Goal: Find specific page/section: Find specific page/section

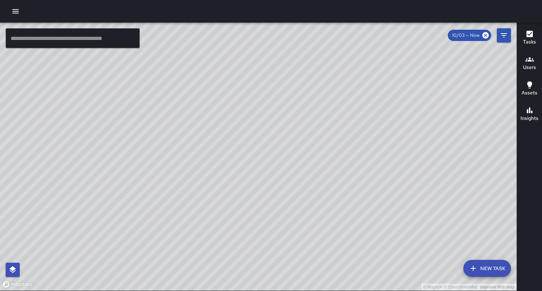
scroll to position [83, 0]
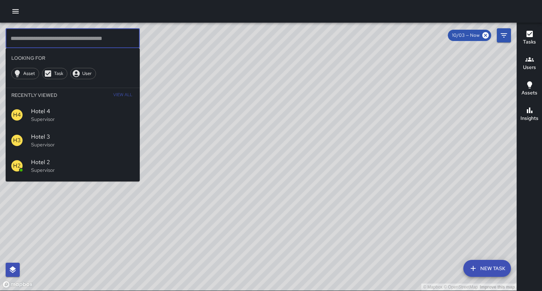
click at [83, 34] on input "text" at bounding box center [73, 38] width 134 height 20
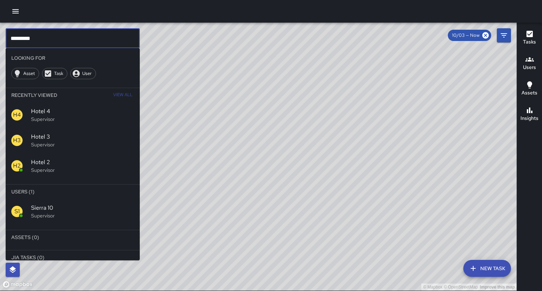
click at [69, 224] on hr at bounding box center [73, 227] width 134 height 6
click at [72, 203] on span "Sierra 10" at bounding box center [82, 207] width 103 height 8
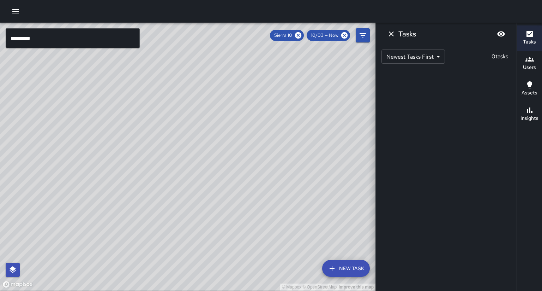
drag, startPoint x: 188, startPoint y: 168, endPoint x: 168, endPoint y: 178, distance: 21.8
click at [168, 178] on div "© Mapbox © OpenStreetMap Improve this map" at bounding box center [188, 157] width 376 height 268
drag, startPoint x: 240, startPoint y: 165, endPoint x: 258, endPoint y: 118, distance: 50.9
click at [258, 118] on div "© Mapbox © OpenStreetMap Improve this map" at bounding box center [188, 157] width 376 height 268
drag, startPoint x: 211, startPoint y: 189, endPoint x: 193, endPoint y: 185, distance: 17.8
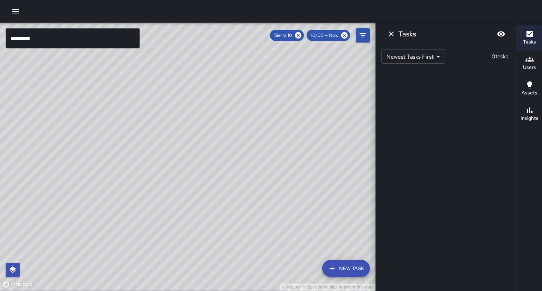
click at [198, 205] on div "© Mapbox © OpenStreetMap Improve this map" at bounding box center [188, 157] width 376 height 268
drag, startPoint x: 187, startPoint y: 193, endPoint x: 149, endPoint y: 233, distance: 54.7
click at [149, 233] on div "© Mapbox © OpenStreetMap Improve this map" at bounding box center [188, 157] width 376 height 268
drag, startPoint x: 161, startPoint y: 214, endPoint x: 167, endPoint y: 189, distance: 26.6
click at [167, 189] on div "© Mapbox © OpenStreetMap Improve this map" at bounding box center [188, 157] width 376 height 268
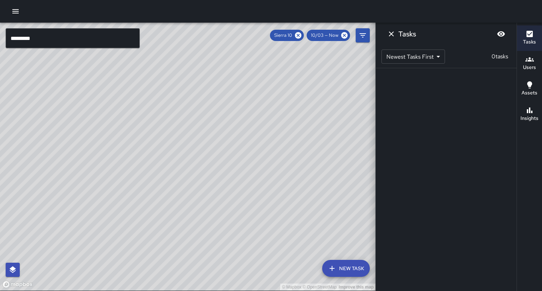
drag, startPoint x: 171, startPoint y: 176, endPoint x: 109, endPoint y: 257, distance: 102.0
click at [109, 257] on div "© Mapbox © OpenStreetMap Improve this map" at bounding box center [188, 157] width 376 height 268
drag, startPoint x: 137, startPoint y: 157, endPoint x: 83, endPoint y: 252, distance: 109.1
click at [83, 252] on div "© Mapbox © OpenStreetMap Improve this map" at bounding box center [188, 157] width 376 height 268
drag, startPoint x: 96, startPoint y: 255, endPoint x: 122, endPoint y: 185, distance: 74.2
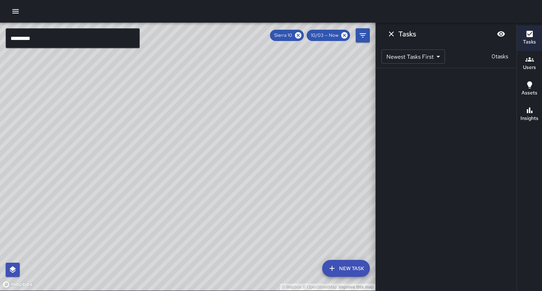
click at [122, 185] on div "© Mapbox © OpenStreetMap Improve this map S1 Sierra 10 Supervisor Tasks 0 / 0 T…" at bounding box center [188, 157] width 376 height 268
click at [301, 37] on icon at bounding box center [298, 35] width 6 height 6
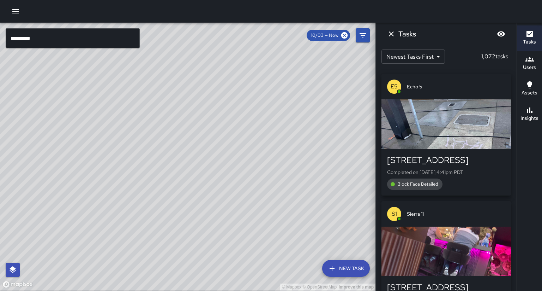
drag, startPoint x: 196, startPoint y: 153, endPoint x: 212, endPoint y: 135, distance: 24.0
click at [212, 135] on div "© Mapbox © OpenStreetMap Improve this map" at bounding box center [188, 157] width 376 height 268
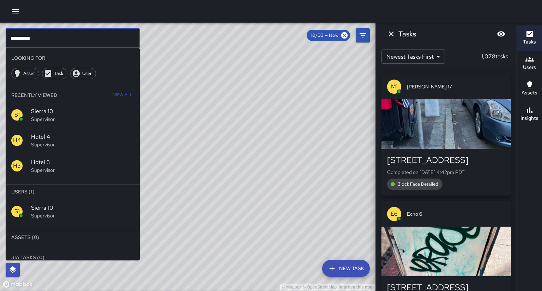
click at [38, 36] on input "*********" at bounding box center [73, 38] width 134 height 20
click at [59, 40] on input "*********" at bounding box center [73, 38] width 134 height 20
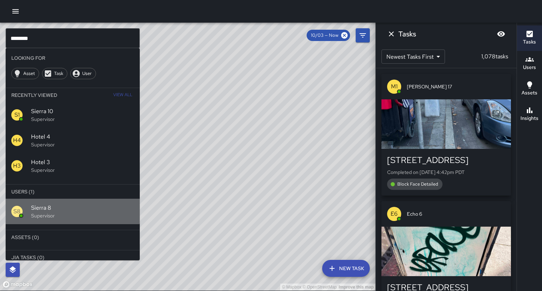
click at [40, 198] on div "S8 Sierra 8 Supervisor" at bounding box center [73, 210] width 134 height 25
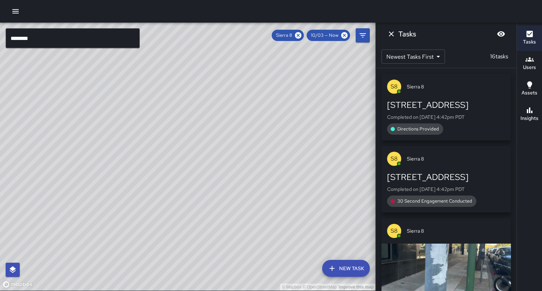
drag, startPoint x: 187, startPoint y: 161, endPoint x: 120, endPoint y: 260, distance: 119.5
click at [121, 260] on div "© Mapbox © OpenStreetMap Improve this map" at bounding box center [188, 157] width 376 height 268
drag, startPoint x: 184, startPoint y: 180, endPoint x: 186, endPoint y: 175, distance: 5.4
click at [186, 175] on div "© Mapbox © OpenStreetMap Improve this map" at bounding box center [188, 157] width 376 height 268
drag, startPoint x: 161, startPoint y: 200, endPoint x: 174, endPoint y: 191, distance: 16.3
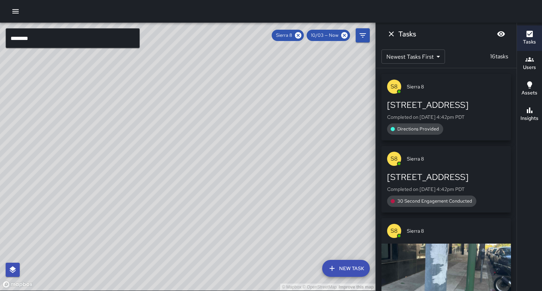
click at [174, 191] on div "© Mapbox © OpenStreetMap Improve this map" at bounding box center [188, 157] width 376 height 268
drag, startPoint x: 172, startPoint y: 170, endPoint x: 172, endPoint y: 177, distance: 7.1
click at [172, 177] on div "© Mapbox © OpenStreetMap Improve this map" at bounding box center [188, 157] width 376 height 268
click at [38, 37] on input "********" at bounding box center [73, 38] width 134 height 20
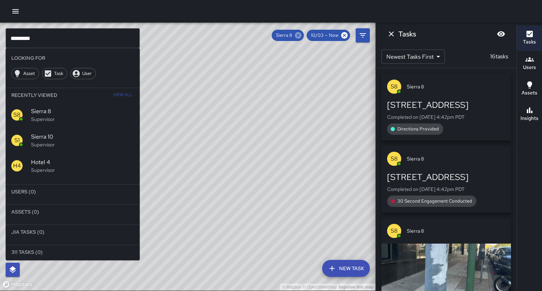
click at [301, 35] on icon at bounding box center [298, 35] width 6 height 6
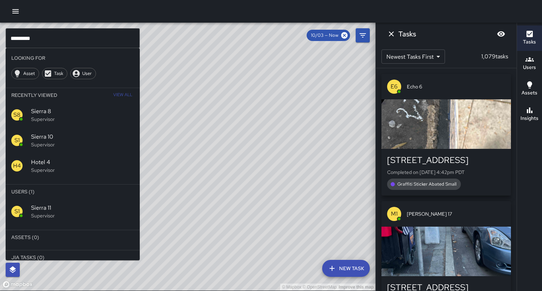
click at [80, 212] on p "Supervisor" at bounding box center [82, 215] width 103 height 7
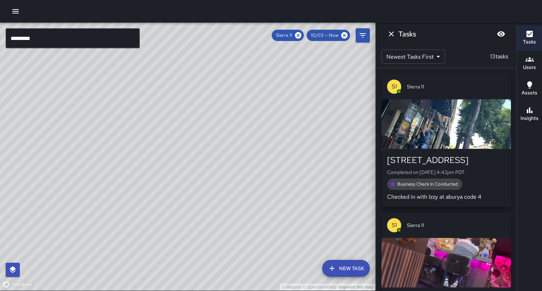
drag, startPoint x: 104, startPoint y: 200, endPoint x: 148, endPoint y: 171, distance: 52.4
click at [144, 146] on div "© Mapbox © OpenStreetMap Improve this map" at bounding box center [188, 157] width 376 height 268
drag, startPoint x: 161, startPoint y: 185, endPoint x: 118, endPoint y: 155, distance: 52.6
click at [118, 155] on div "© Mapbox © OpenStreetMap Improve this map" at bounding box center [188, 157] width 376 height 268
drag, startPoint x: 125, startPoint y: 155, endPoint x: 118, endPoint y: 167, distance: 13.3
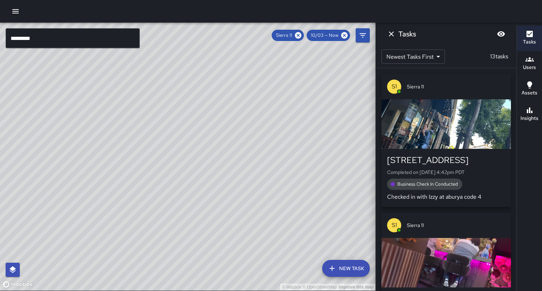
click at [118, 167] on div "© Mapbox © OpenStreetMap Improve this map" at bounding box center [188, 157] width 376 height 268
click at [204, 227] on div "© Mapbox © OpenStreetMap Improve this map" at bounding box center [188, 157] width 376 height 268
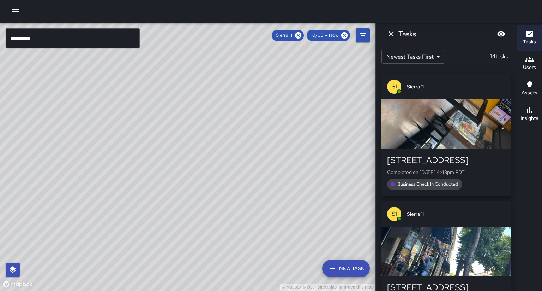
drag, startPoint x: 151, startPoint y: 192, endPoint x: 170, endPoint y: 246, distance: 56.6
click at [170, 246] on div "© Mapbox © OpenStreetMap Improve this map" at bounding box center [188, 157] width 376 height 268
drag, startPoint x: 176, startPoint y: 221, endPoint x: 179, endPoint y: 203, distance: 18.0
click at [179, 203] on div "© Mapbox © OpenStreetMap Improve this map" at bounding box center [188, 157] width 376 height 268
drag, startPoint x: 183, startPoint y: 168, endPoint x: 182, endPoint y: 144, distance: 24.4
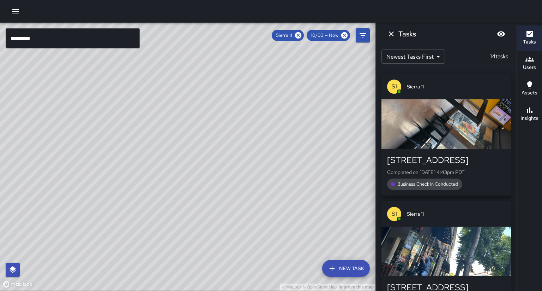
click at [182, 144] on div "© Mapbox © OpenStreetMap Improve this map" at bounding box center [188, 157] width 376 height 268
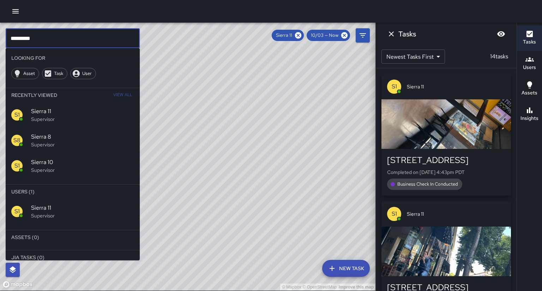
click at [33, 38] on input "*********" at bounding box center [73, 38] width 134 height 20
click at [301, 35] on icon at bounding box center [298, 35] width 6 height 6
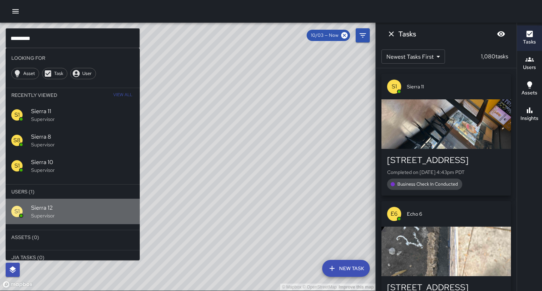
click at [54, 212] on p "Supervisor" at bounding box center [82, 215] width 103 height 7
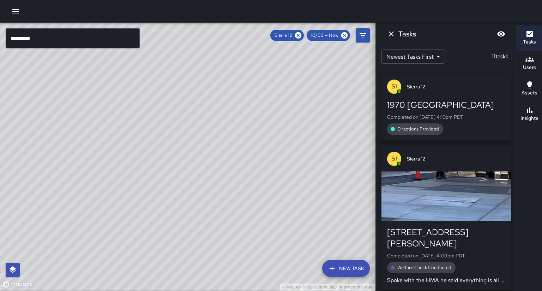
drag, startPoint x: 133, startPoint y: 154, endPoint x: 58, endPoint y: 285, distance: 151.3
click at [58, 285] on div "© Mapbox © OpenStreetMap Improve this map" at bounding box center [188, 157] width 376 height 268
drag, startPoint x: 155, startPoint y: 194, endPoint x: 144, endPoint y: 186, distance: 14.4
click at [144, 186] on div "© Mapbox © OpenStreetMap Improve this map" at bounding box center [188, 157] width 376 height 268
click at [131, 178] on div "© Mapbox © OpenStreetMap Improve this map" at bounding box center [188, 157] width 376 height 268
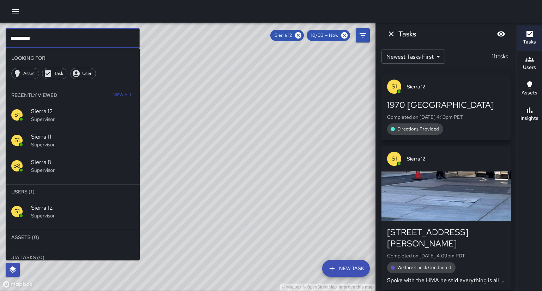
click at [49, 43] on input "*********" at bounding box center [73, 38] width 134 height 20
click at [302, 36] on icon at bounding box center [298, 35] width 8 height 8
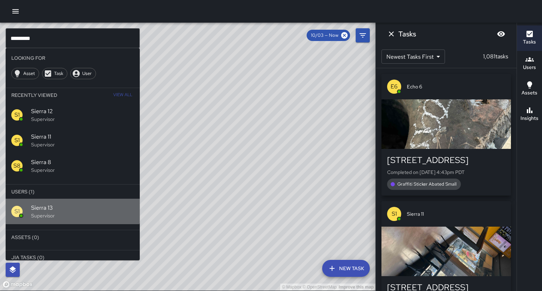
click at [55, 203] on span "Sierra 13" at bounding box center [82, 207] width 103 height 8
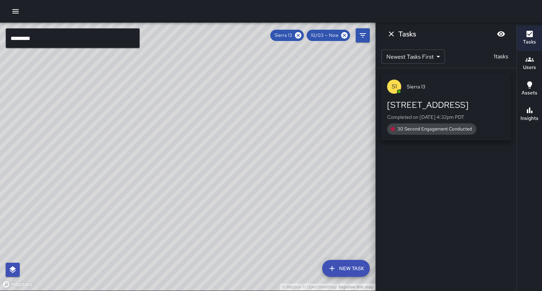
drag, startPoint x: 105, startPoint y: 182, endPoint x: 130, endPoint y: 114, distance: 72.4
click at [130, 114] on div "© Mapbox © OpenStreetMap Improve this map" at bounding box center [188, 157] width 376 height 268
drag, startPoint x: 170, startPoint y: 146, endPoint x: 192, endPoint y: 106, distance: 46.0
click at [192, 106] on div "© Mapbox © OpenStreetMap Improve this map" at bounding box center [188, 157] width 376 height 268
drag, startPoint x: 190, startPoint y: 138, endPoint x: 206, endPoint y: 124, distance: 21.8
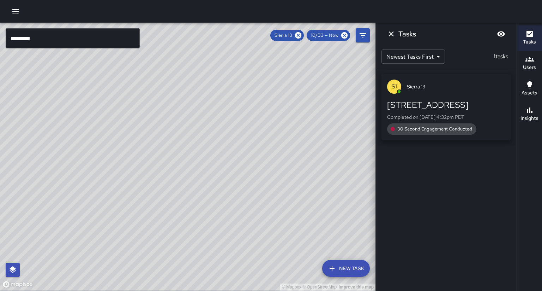
click at [206, 124] on div "© Mapbox © OpenStreetMap Improve this map S1 Sierra 13 Supervisor Tasks 1 / 1 T…" at bounding box center [188, 157] width 376 height 268
drag, startPoint x: 202, startPoint y: 131, endPoint x: 136, endPoint y: 192, distance: 90.2
click at [136, 193] on div "© Mapbox © OpenStreetMap Improve this map" at bounding box center [188, 157] width 376 height 268
drag, startPoint x: 158, startPoint y: 164, endPoint x: 213, endPoint y: 154, distance: 56.0
click at [213, 154] on div "© Mapbox © OpenStreetMap Improve this map" at bounding box center [188, 157] width 376 height 268
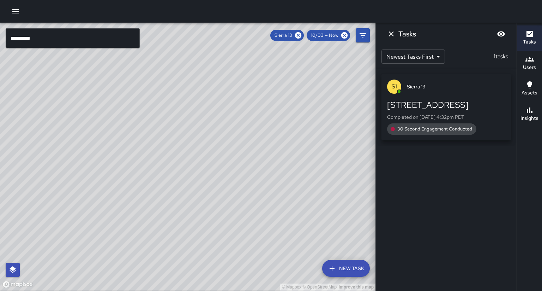
drag, startPoint x: 173, startPoint y: 165, endPoint x: 237, endPoint y: 121, distance: 77.3
click at [237, 121] on div "© Mapbox © OpenStreetMap Improve this map" at bounding box center [188, 157] width 376 height 268
click at [301, 34] on icon at bounding box center [298, 35] width 6 height 6
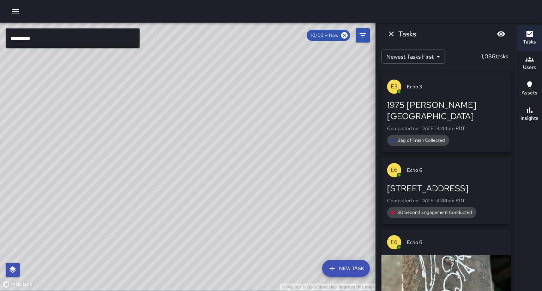
drag, startPoint x: 285, startPoint y: 111, endPoint x: 267, endPoint y: 123, distance: 21.7
click at [267, 126] on div "© Mapbox © OpenStreetMap Improve this map" at bounding box center [188, 157] width 376 height 268
drag, startPoint x: 306, startPoint y: 105, endPoint x: 263, endPoint y: 126, distance: 48.2
click at [264, 130] on div "© Mapbox © OpenStreetMap Improve this map" at bounding box center [188, 157] width 376 height 268
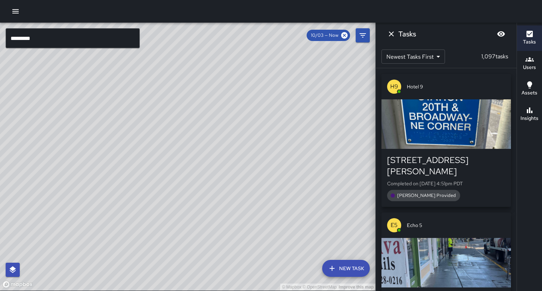
drag, startPoint x: 59, startPoint y: 26, endPoint x: 53, endPoint y: 38, distance: 13.6
click at [59, 26] on div "© Mapbox © OpenStreetMap Improve this map" at bounding box center [188, 157] width 376 height 268
click at [52, 37] on input "*********" at bounding box center [73, 38] width 134 height 20
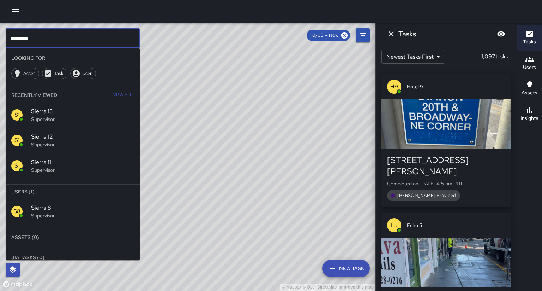
click at [57, 212] on p "Supervisor" at bounding box center [82, 215] width 103 height 7
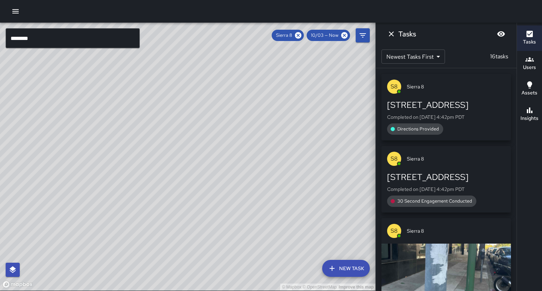
drag, startPoint x: 96, startPoint y: 145, endPoint x: 65, endPoint y: 206, distance: 67.9
click at [27, 247] on div "© Mapbox © OpenStreetMap Improve this map" at bounding box center [188, 157] width 376 height 268
click at [154, 149] on div "© Mapbox © OpenStreetMap Improve this map" at bounding box center [188, 157] width 376 height 268
click at [517, 114] on button "Insights" at bounding box center [529, 114] width 25 height 25
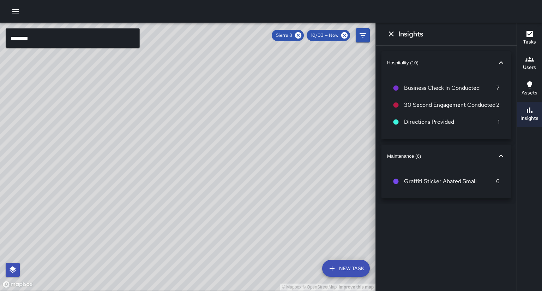
click at [532, 106] on icon "button" at bounding box center [530, 110] width 8 height 8
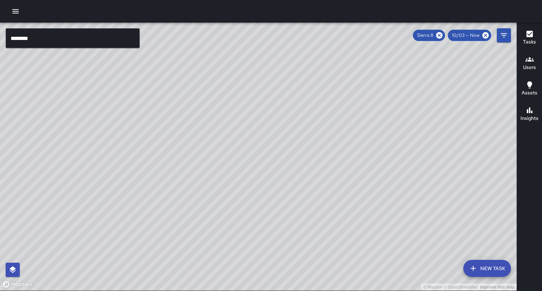
click at [532, 106] on icon "button" at bounding box center [530, 110] width 8 height 8
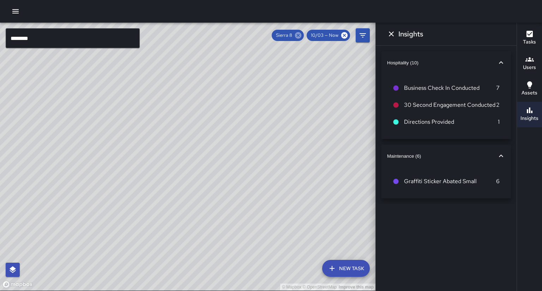
click at [302, 36] on icon at bounding box center [298, 35] width 8 height 8
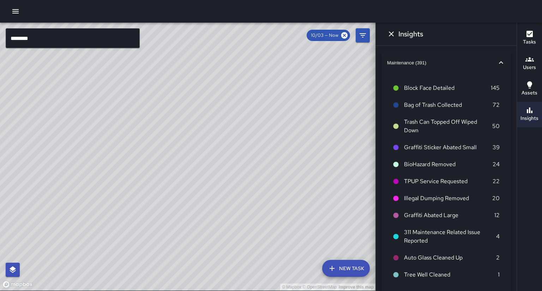
drag, startPoint x: 236, startPoint y: 113, endPoint x: 248, endPoint y: 108, distance: 13.4
click at [248, 108] on div "© Mapbox © OpenStreetMap Improve this map" at bounding box center [188, 157] width 376 height 268
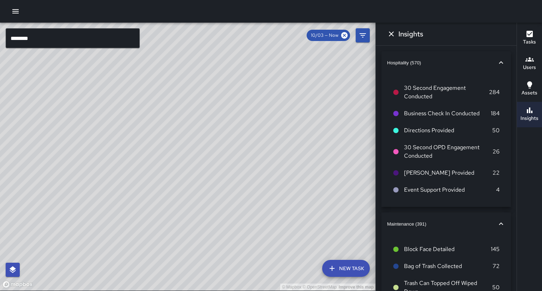
drag, startPoint x: 194, startPoint y: 185, endPoint x: 282, endPoint y: 115, distance: 112.9
click at [274, 120] on div "© Mapbox © OpenStreetMap Improve this map" at bounding box center [188, 157] width 376 height 268
click at [282, 115] on div "© Mapbox © OpenStreetMap Improve this map" at bounding box center [188, 157] width 376 height 268
drag, startPoint x: 246, startPoint y: 115, endPoint x: 271, endPoint y: 96, distance: 31.4
click at [271, 96] on div "© Mapbox © OpenStreetMap Improve this map" at bounding box center [188, 157] width 376 height 268
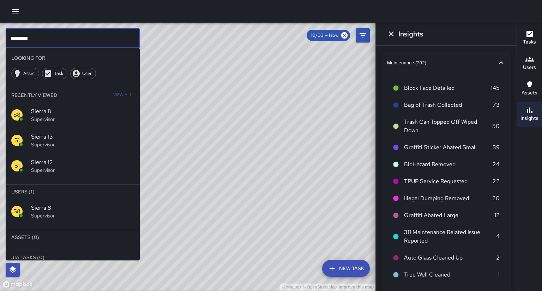
click at [29, 40] on input "********" at bounding box center [73, 38] width 134 height 20
click at [59, 203] on span "Sierra 10" at bounding box center [82, 207] width 103 height 8
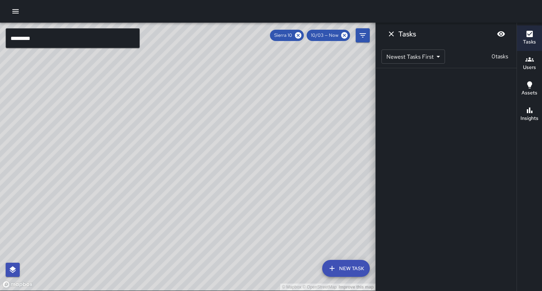
drag, startPoint x: 224, startPoint y: 107, endPoint x: 184, endPoint y: 148, distance: 57.4
click at [184, 148] on div "© Mapbox © OpenStreetMap Improve this map" at bounding box center [188, 157] width 376 height 268
drag, startPoint x: 179, startPoint y: 190, endPoint x: 172, endPoint y: 180, distance: 12.4
click at [172, 180] on div "© Mapbox © OpenStreetMap Improve this map" at bounding box center [188, 157] width 376 height 268
click at [169, 163] on div "© Mapbox © OpenStreetMap Improve this map" at bounding box center [188, 157] width 376 height 268
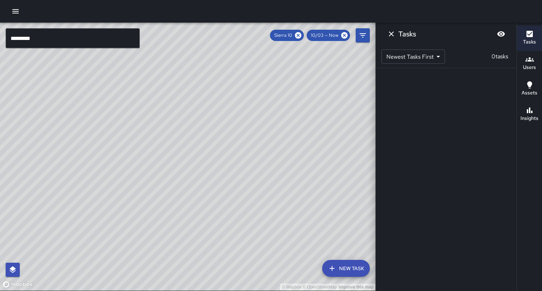
drag, startPoint x: 161, startPoint y: 167, endPoint x: 177, endPoint y: 133, distance: 37.8
click at [178, 133] on div "© Mapbox © OpenStreetMap Improve this map" at bounding box center [188, 157] width 376 height 268
drag, startPoint x: 175, startPoint y: 137, endPoint x: 162, endPoint y: 163, distance: 29.5
click at [162, 163] on div "© Mapbox © OpenStreetMap Improve this map" at bounding box center [188, 157] width 376 height 268
drag, startPoint x: 154, startPoint y: 182, endPoint x: 192, endPoint y: 101, distance: 90.2
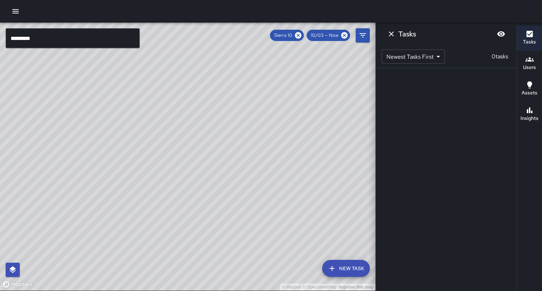
click at [192, 101] on div "© Mapbox © OpenStreetMap Improve this map" at bounding box center [188, 157] width 376 height 268
drag, startPoint x: 89, startPoint y: 257, endPoint x: 71, endPoint y: 290, distance: 37.4
click at [71, 290] on div "© Mapbox © OpenStreetMap Improve this map" at bounding box center [188, 157] width 376 height 268
drag, startPoint x: 186, startPoint y: 86, endPoint x: 143, endPoint y: 202, distance: 123.9
click at [145, 201] on div "© Mapbox © OpenStreetMap Improve this map" at bounding box center [188, 157] width 376 height 268
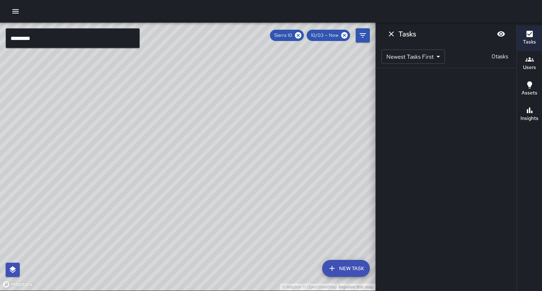
click at [68, 42] on input "*********" at bounding box center [73, 38] width 134 height 20
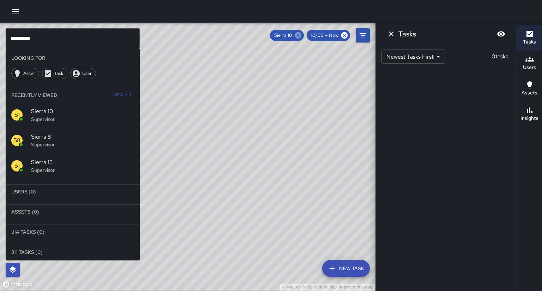
click at [301, 34] on icon at bounding box center [298, 35] width 6 height 6
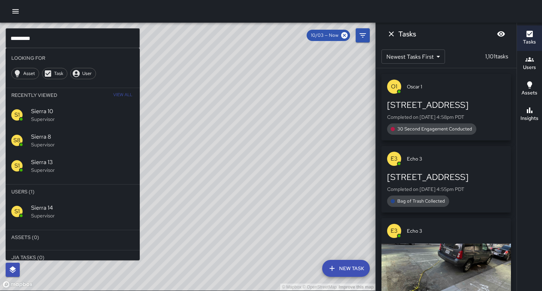
click at [34, 203] on span "Sierra 14" at bounding box center [82, 207] width 103 height 8
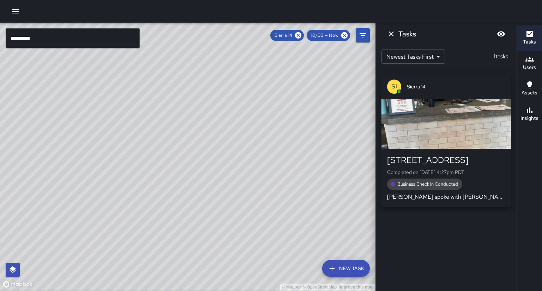
drag, startPoint x: 104, startPoint y: 173, endPoint x: 151, endPoint y: 101, distance: 86.3
click at [151, 101] on div "© Mapbox © OpenStreetMap Improve this map" at bounding box center [188, 157] width 376 height 268
drag, startPoint x: 138, startPoint y: 206, endPoint x: 155, endPoint y: 169, distance: 39.8
click at [155, 169] on div "© Mapbox © OpenStreetMap Improve this map" at bounding box center [188, 157] width 376 height 268
click at [184, 125] on div "© Mapbox © OpenStreetMap Improve this map" at bounding box center [188, 157] width 376 height 268
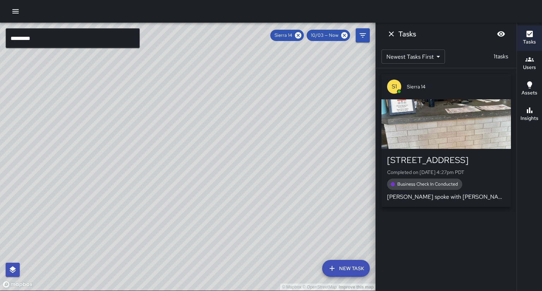
drag, startPoint x: 289, startPoint y: 165, endPoint x: 261, endPoint y: 252, distance: 91.5
click at [261, 252] on div "© Mapbox © OpenStreetMap Improve this map" at bounding box center [188, 157] width 376 height 268
drag, startPoint x: 249, startPoint y: 255, endPoint x: 255, endPoint y: 137, distance: 117.4
click at [301, 35] on icon at bounding box center [298, 35] width 6 height 6
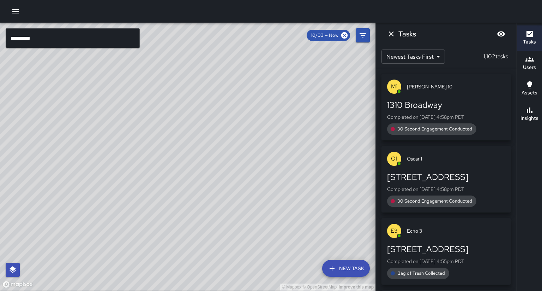
click at [55, 31] on input "*********" at bounding box center [73, 38] width 134 height 20
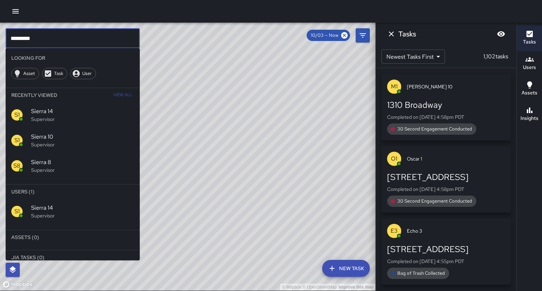
click at [55, 37] on input "*********" at bounding box center [73, 38] width 134 height 20
click at [55, 36] on input "*********" at bounding box center [73, 38] width 134 height 20
click at [56, 35] on input "*********" at bounding box center [73, 38] width 134 height 20
type input "*"
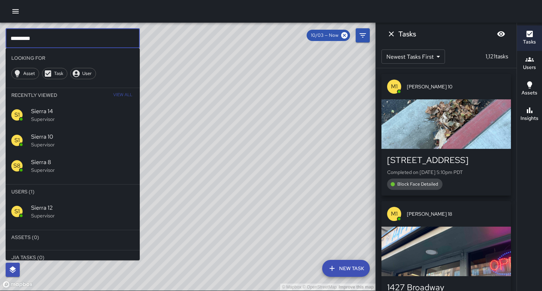
type input "*********"
click at [105, 198] on div "S1 Sierra 12 Supervisor" at bounding box center [73, 210] width 134 height 25
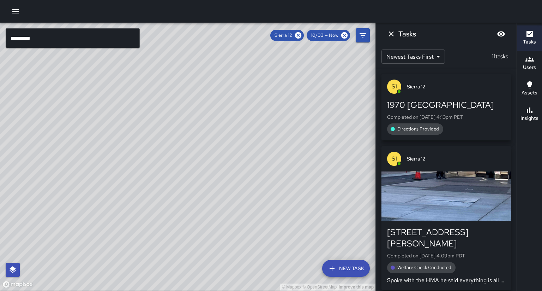
drag, startPoint x: 238, startPoint y: 73, endPoint x: 160, endPoint y: 171, distance: 124.8
click at [160, 171] on div "© Mapbox © OpenStreetMap Improve this map" at bounding box center [188, 157] width 376 height 268
